Goal: Information Seeking & Learning: Find specific fact

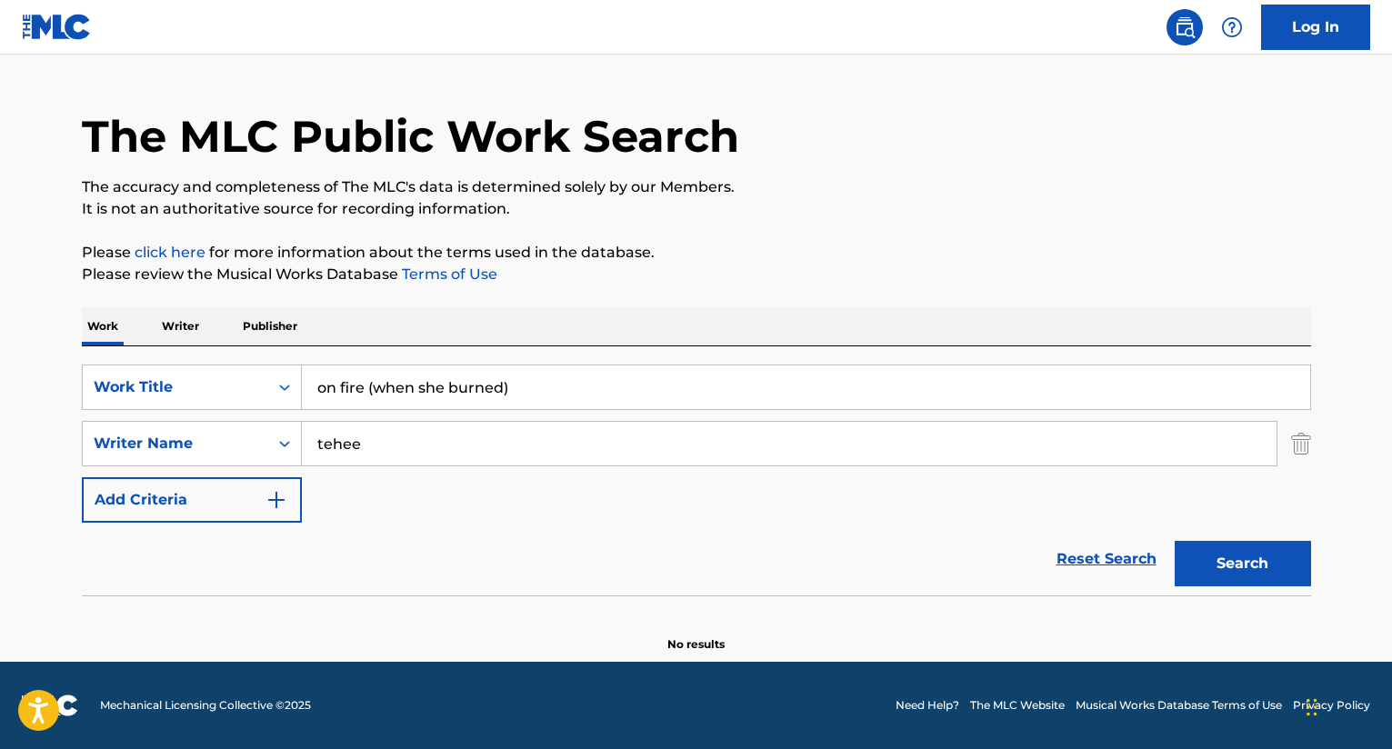
click at [545, 380] on input "on fire (when she burned)" at bounding box center [806, 387] width 1008 height 44
type input "o"
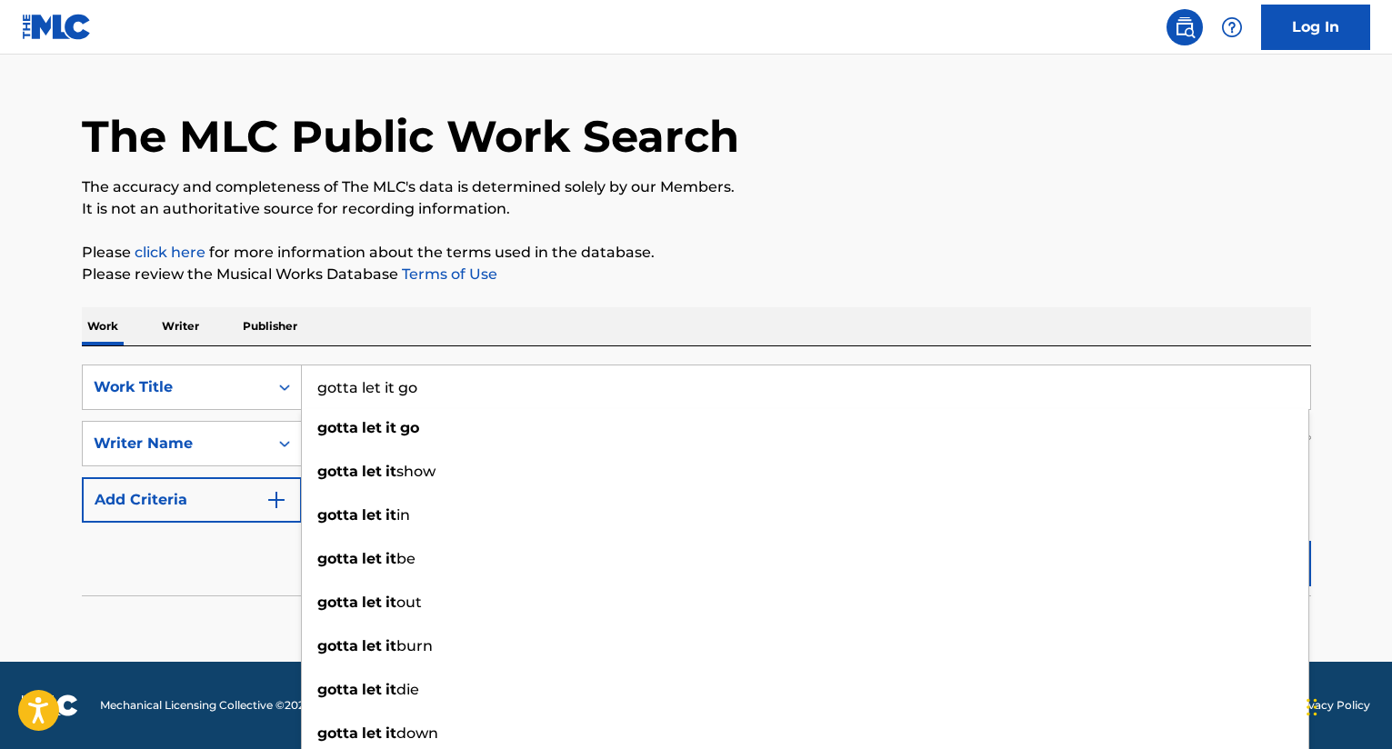
type input "gotta let it go"
click at [663, 284] on div "The MLC Public Work Search The accuracy and completeness of The MLC's data is d…" at bounding box center [696, 356] width 1273 height 593
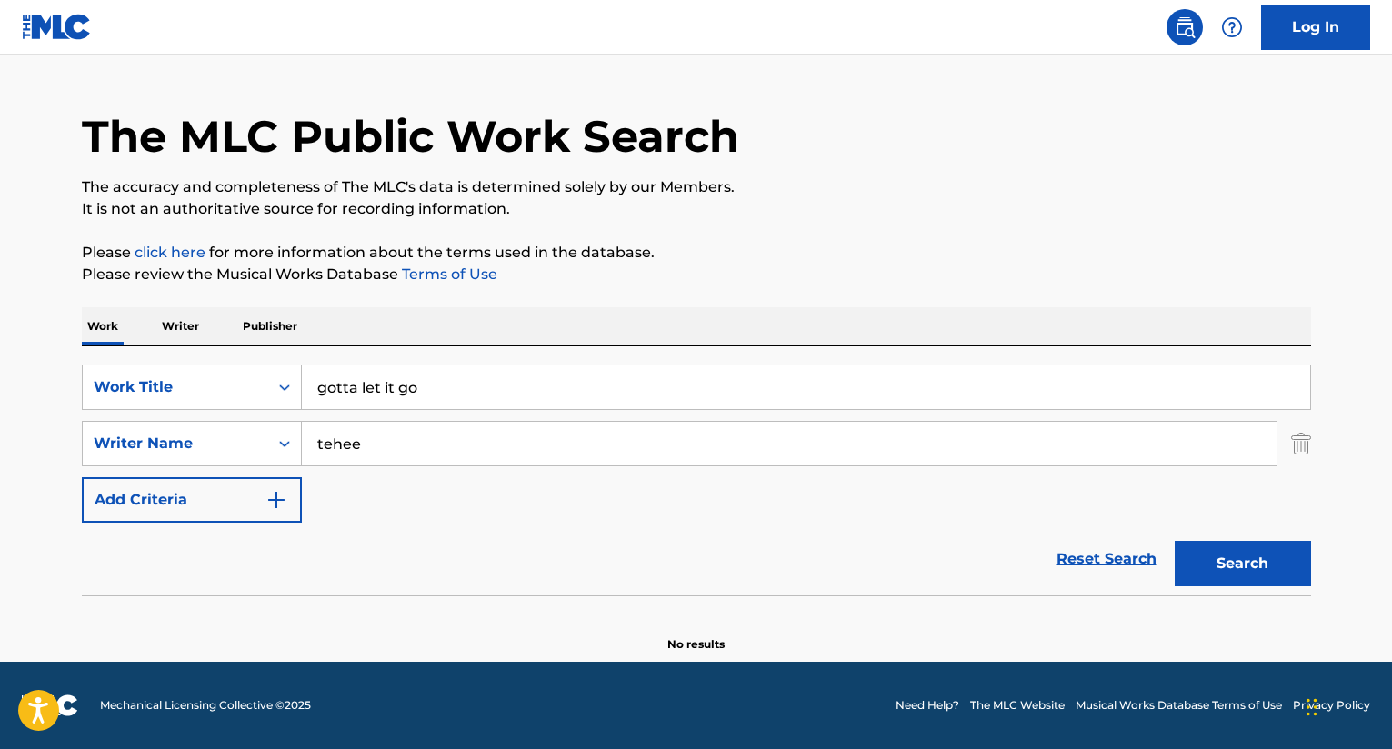
click at [424, 451] on input "tehee" at bounding box center [789, 444] width 975 height 44
type input "t"
type input "shield"
click at [1175, 541] on button "Search" at bounding box center [1243, 563] width 136 height 45
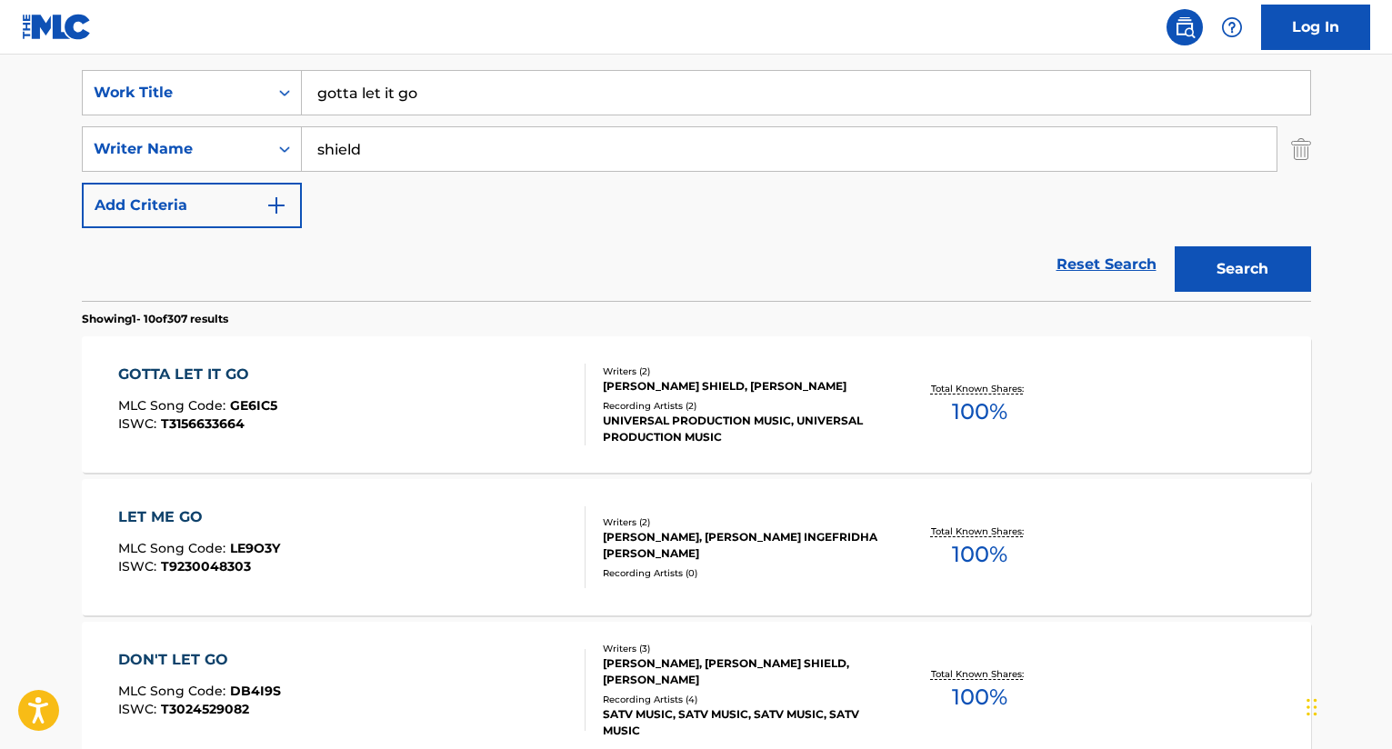
scroll to position [404, 0]
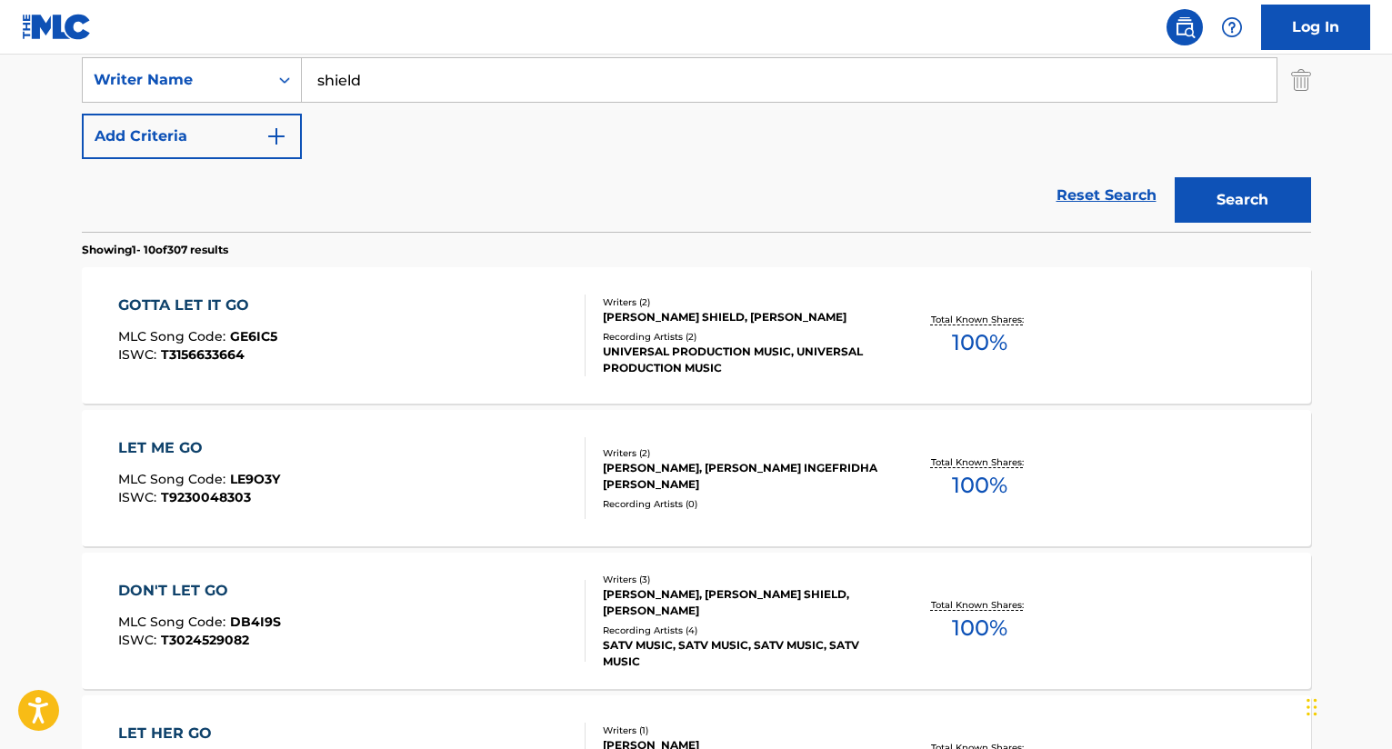
click at [699, 311] on div "[PERSON_NAME] SHIELD, [PERSON_NAME]" at bounding box center [740, 317] width 275 height 16
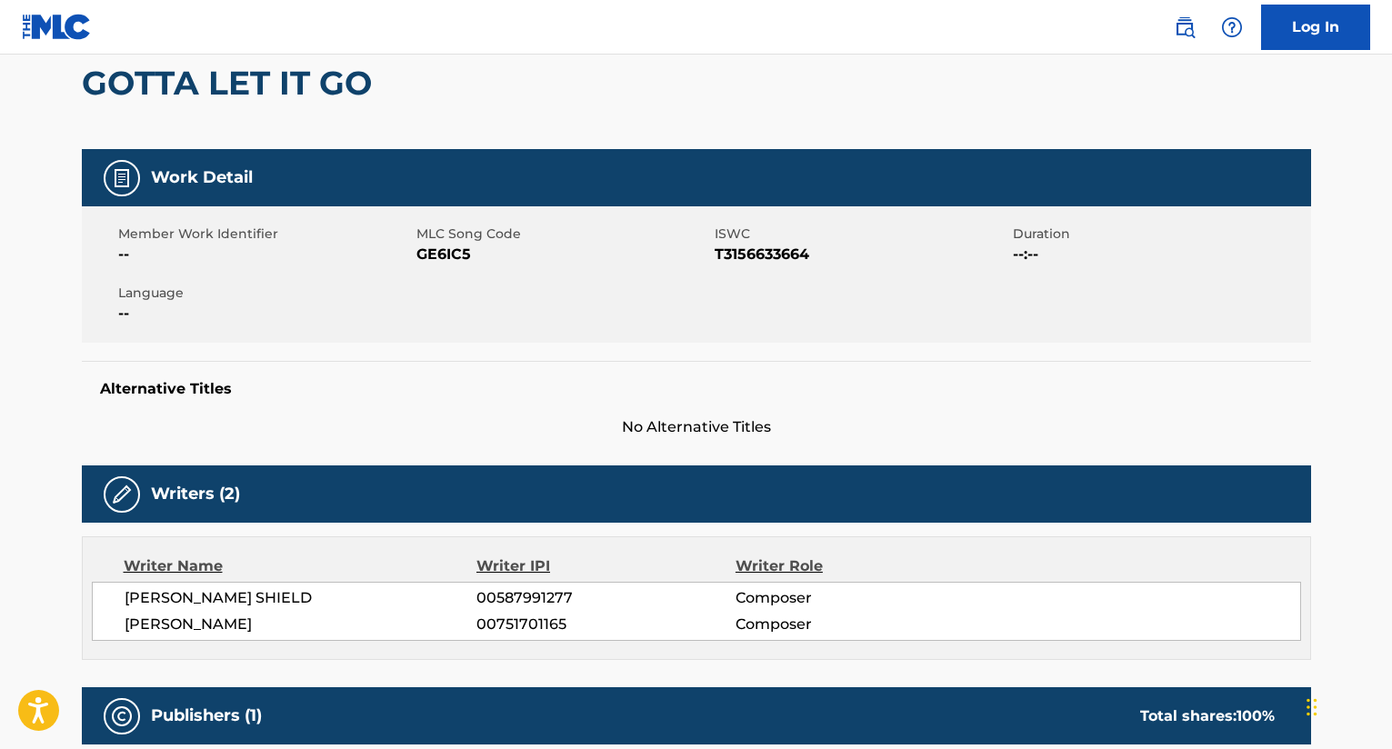
scroll to position [223, 0]
